Goal: Task Accomplishment & Management: Complete application form

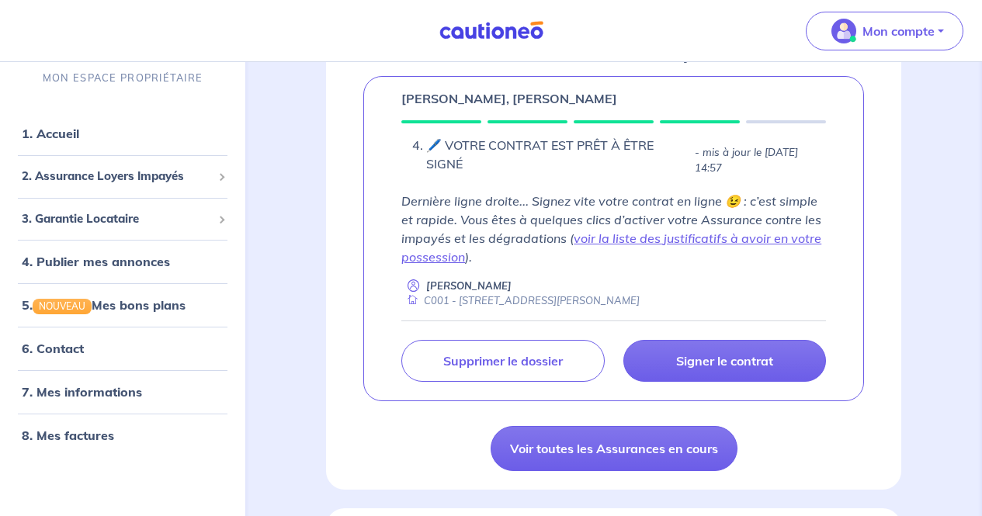
scroll to position [266, 0]
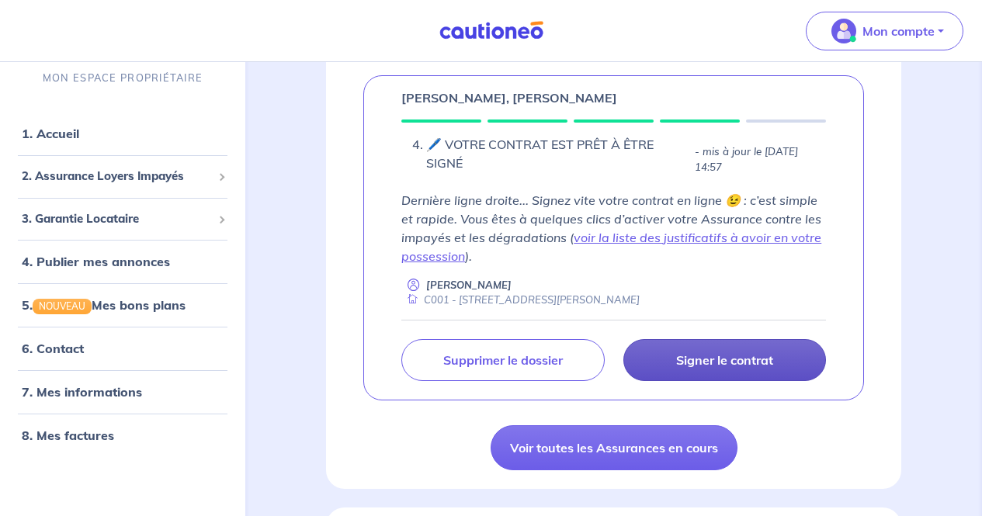
click at [550, 361] on p "Signer le contrat" at bounding box center [724, 360] width 97 height 16
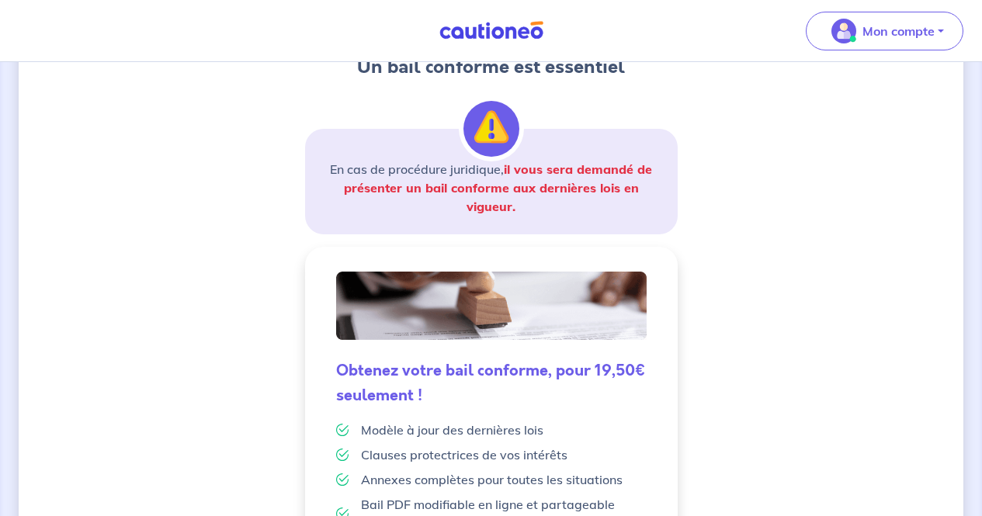
scroll to position [461, 0]
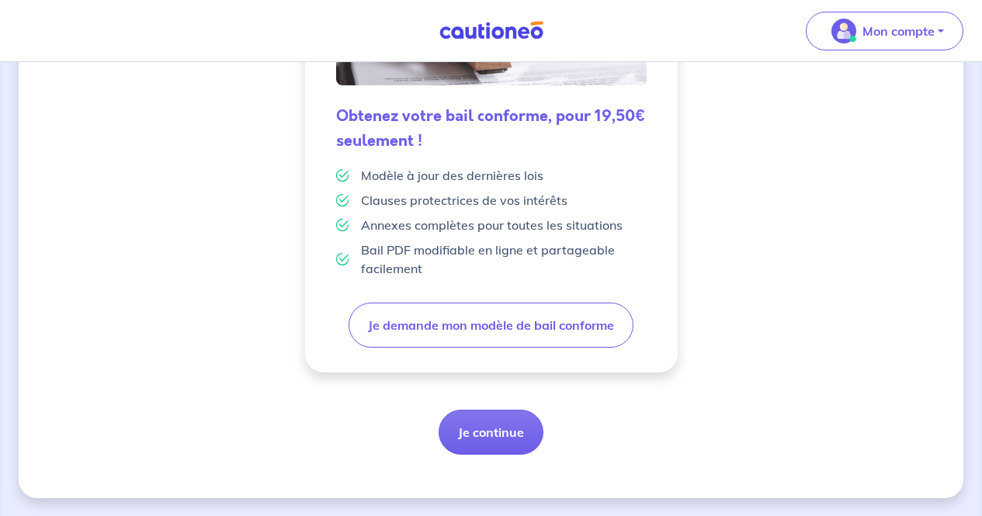
click at [477, 462] on div "4 Informations locataire Informations bail Informations paiement Signature cont…" at bounding box center [491, 59] width 945 height 879
drag, startPoint x: 510, startPoint y: 432, endPoint x: 512, endPoint y: 422, distance: 10.2
click at [512, 422] on button "Je continue" at bounding box center [491, 432] width 105 height 45
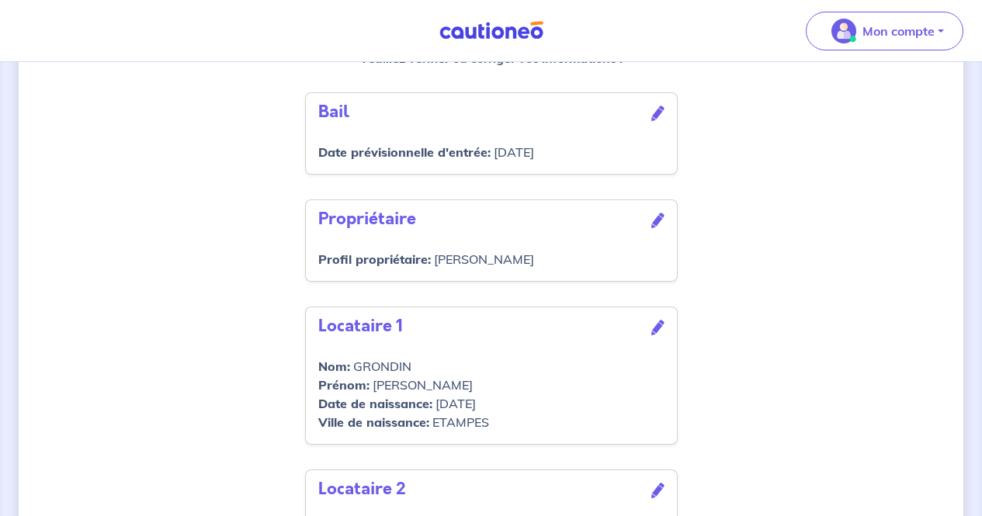
scroll to position [703, 0]
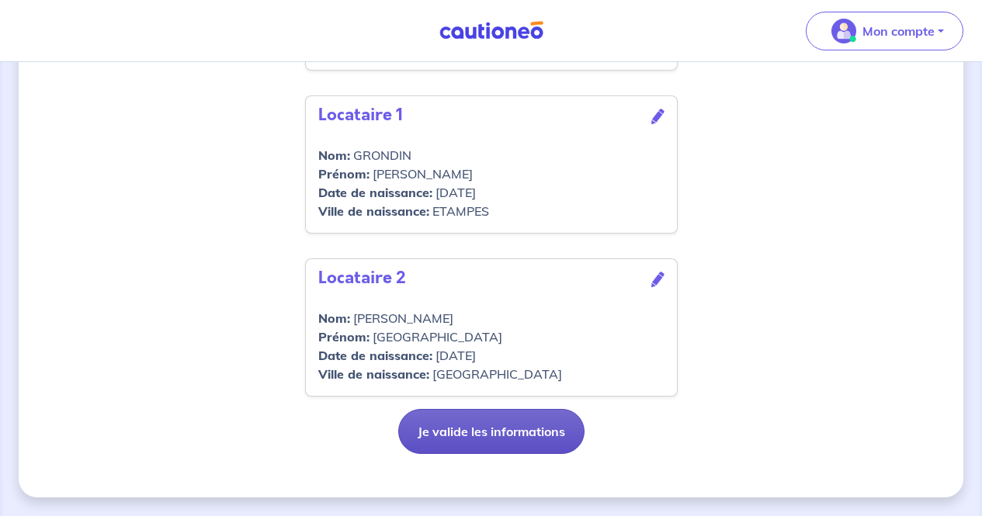
click at [446, 422] on button "Je valide les informations" at bounding box center [491, 431] width 186 height 45
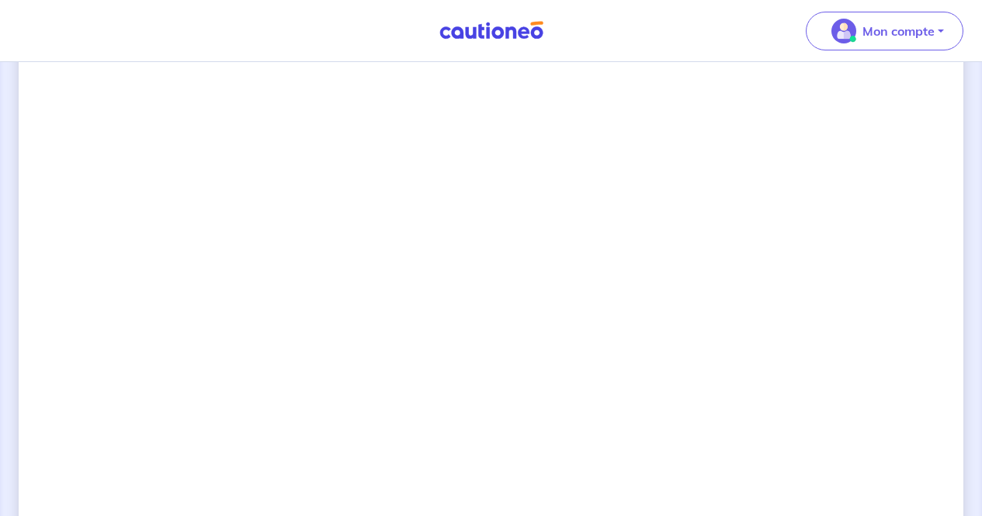
scroll to position [1384, 0]
